Goal: Task Accomplishment & Management: Use online tool/utility

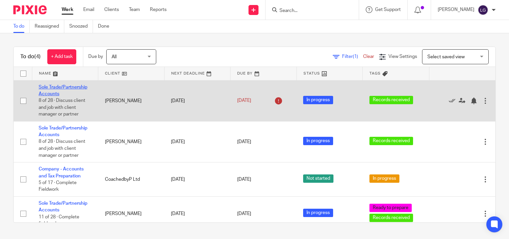
click at [69, 89] on link "Sole Trade/Partnership Accounts" at bounding box center [63, 90] width 49 height 11
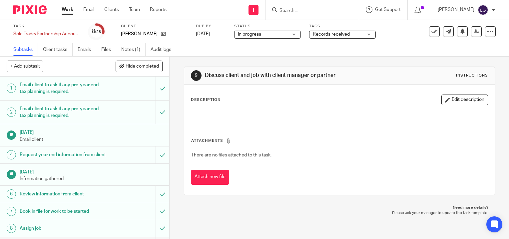
scroll to position [100, 0]
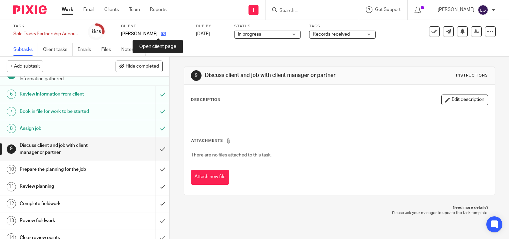
click at [161, 32] on icon at bounding box center [163, 33] width 5 height 5
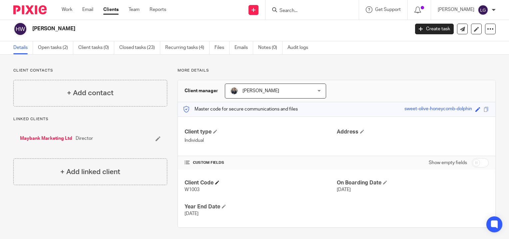
scroll to position [4, 0]
